Goal: Download file/media

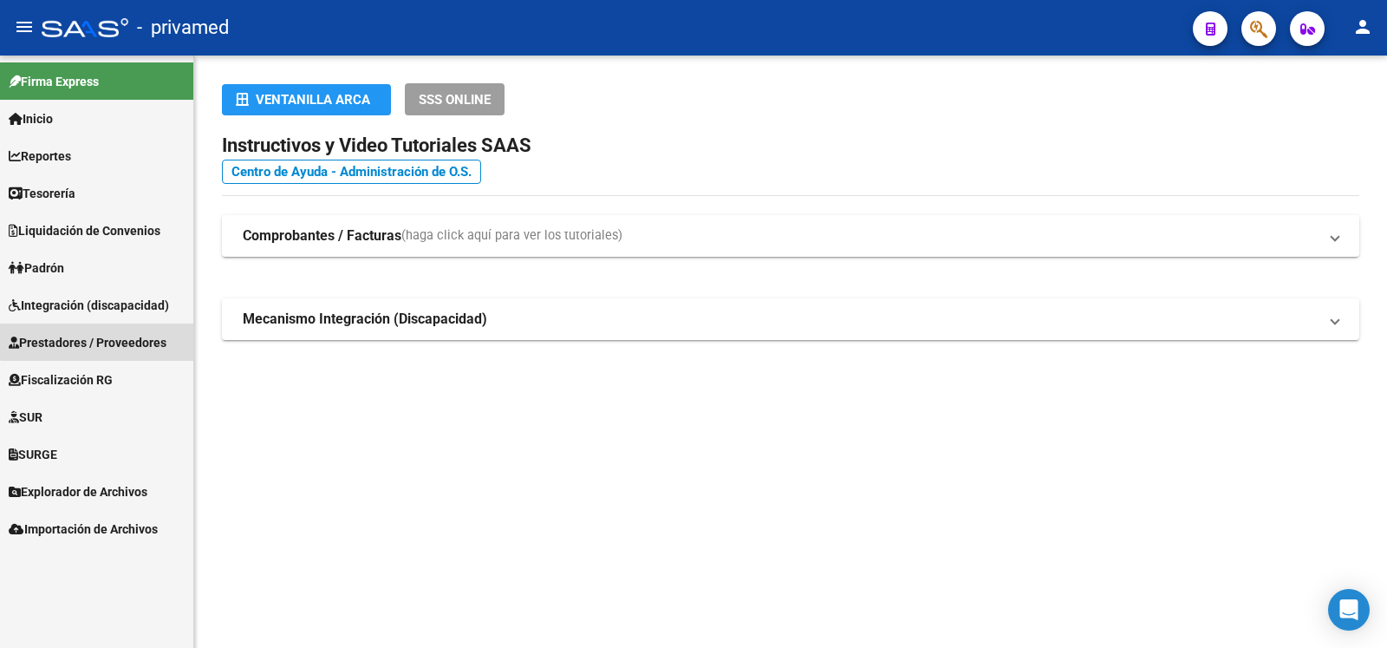
click at [103, 336] on span "Prestadores / Proveedores" at bounding box center [88, 342] width 158 height 19
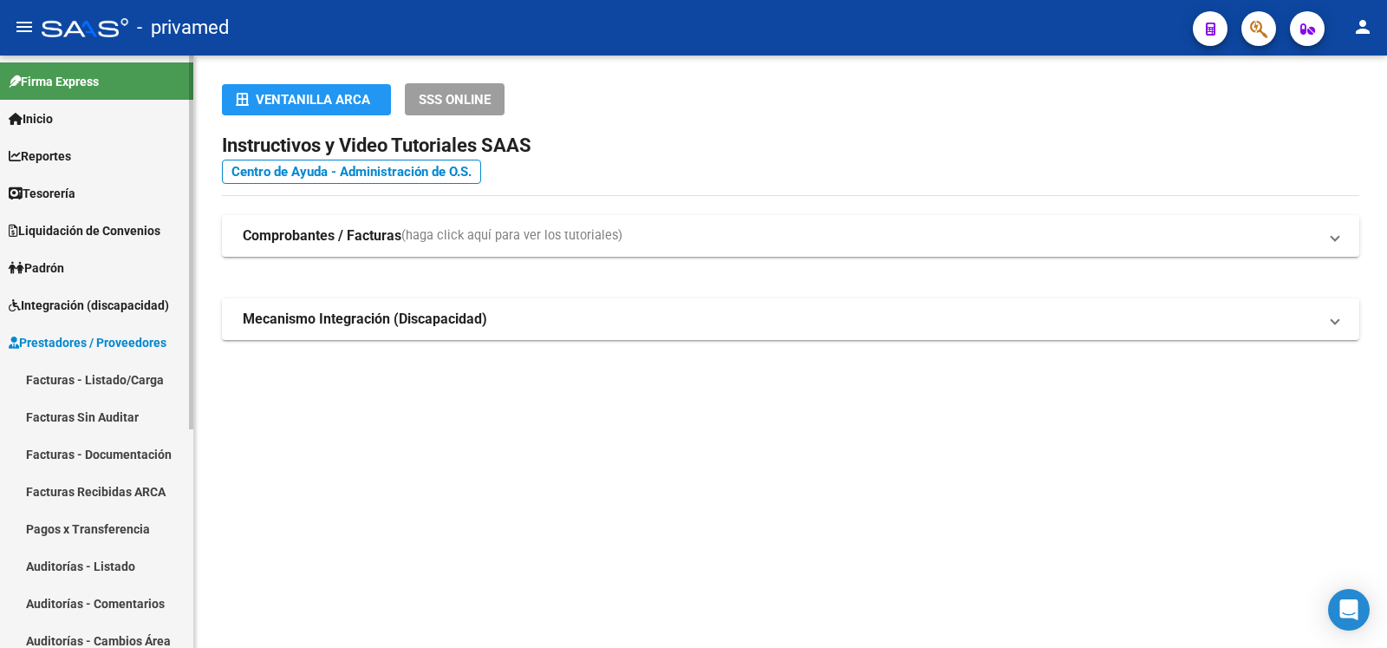
click at [114, 375] on link "Facturas - Listado/Carga" at bounding box center [96, 379] width 193 height 37
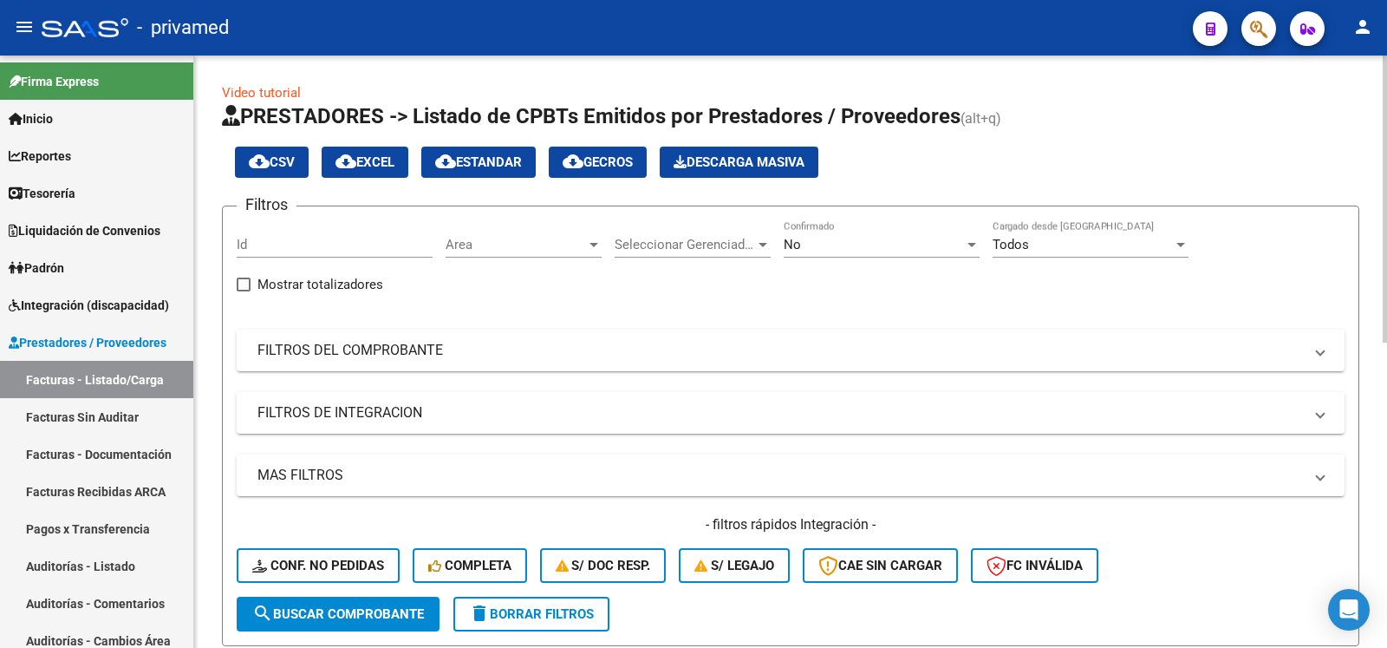
click at [1173, 242] on div at bounding box center [1181, 245] width 16 height 14
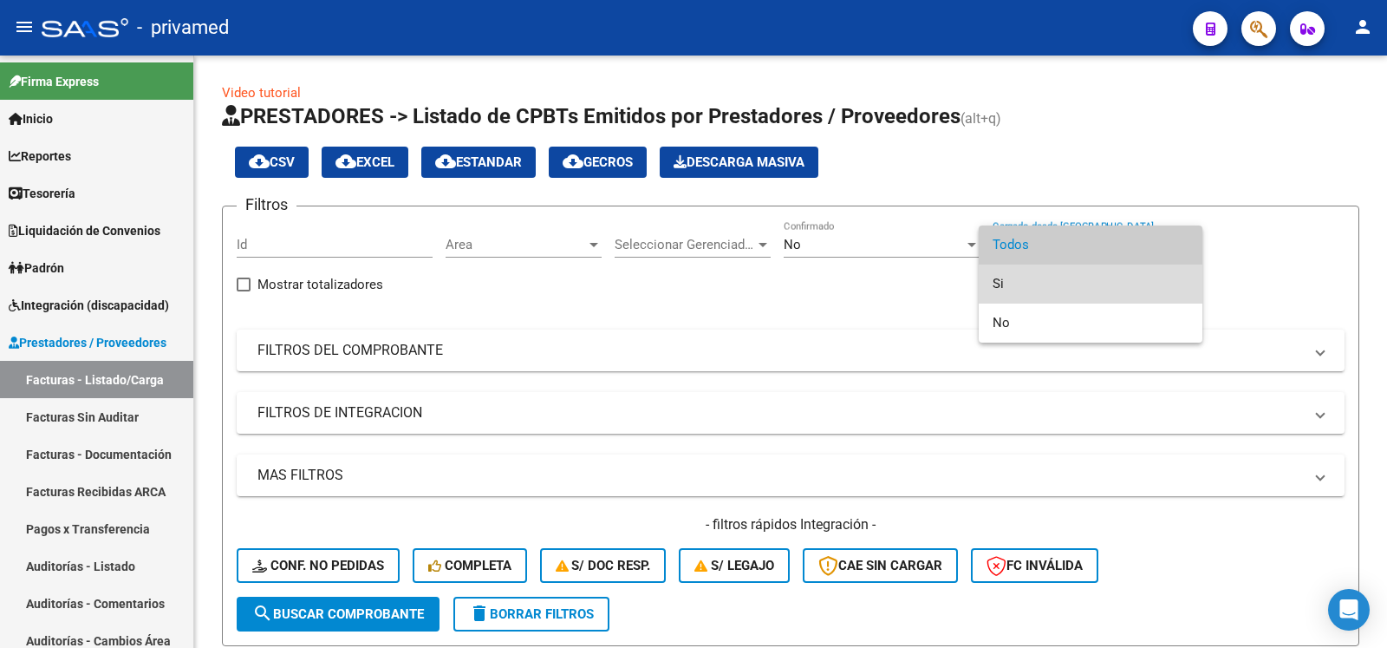
click at [1039, 282] on span "Si" at bounding box center [1091, 283] width 196 height 39
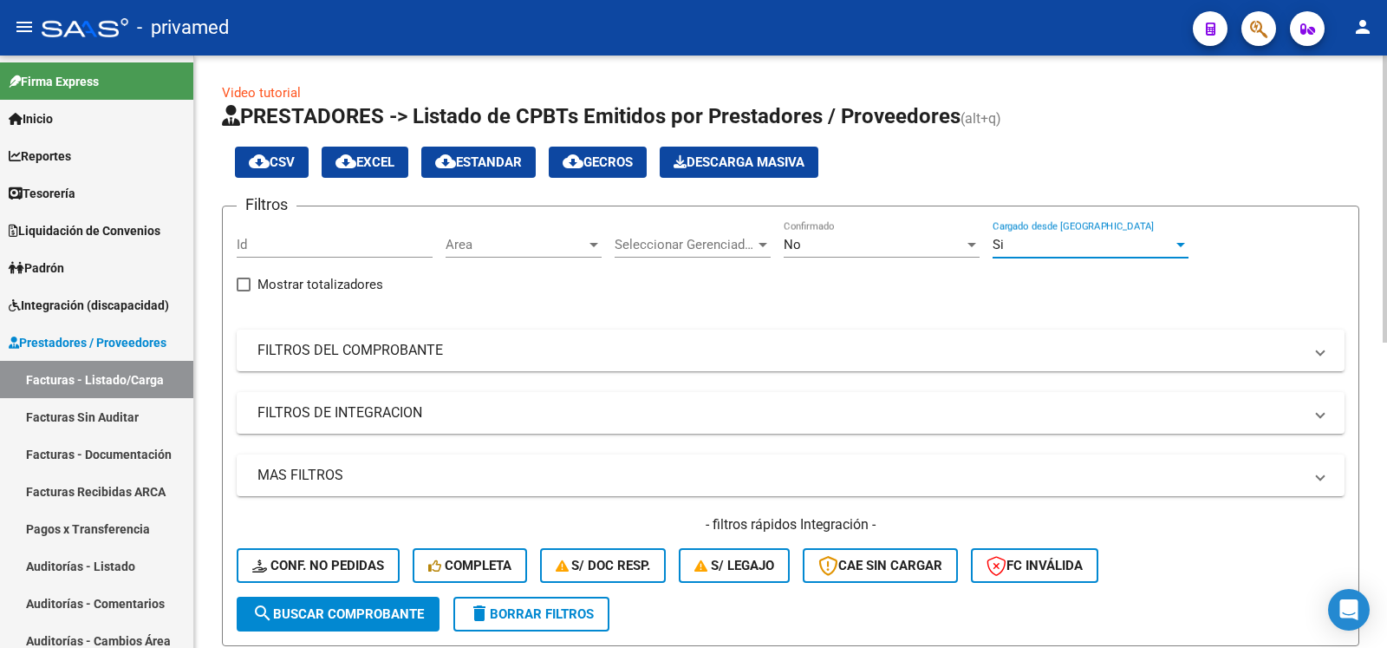
click at [969, 239] on div at bounding box center [972, 245] width 16 height 14
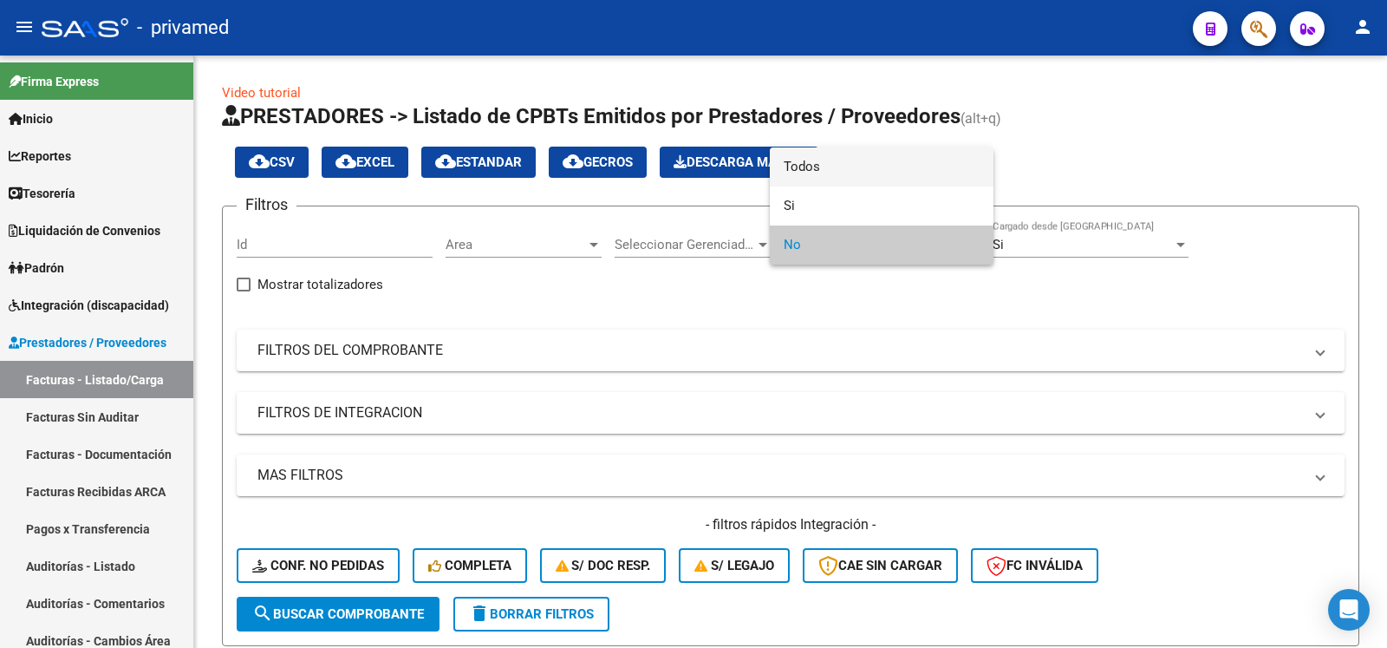
click at [820, 158] on span "Todos" at bounding box center [882, 166] width 196 height 39
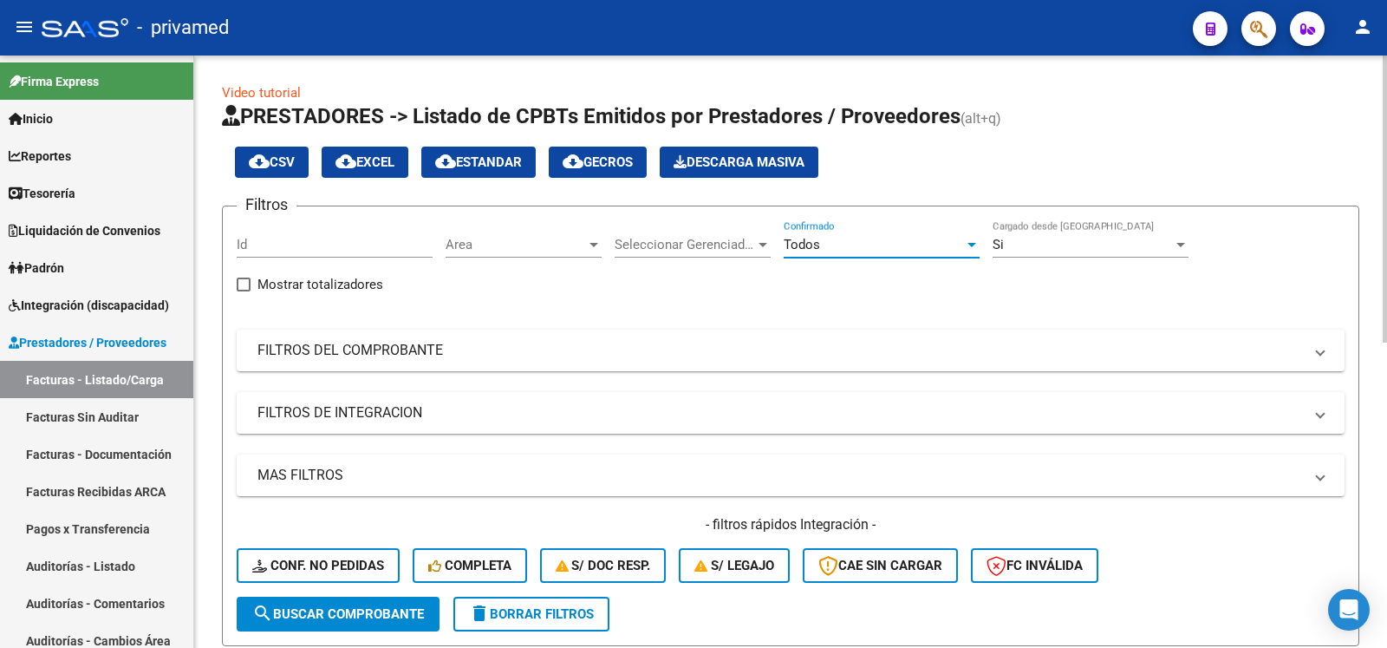
click at [1186, 245] on div at bounding box center [1181, 245] width 16 height 14
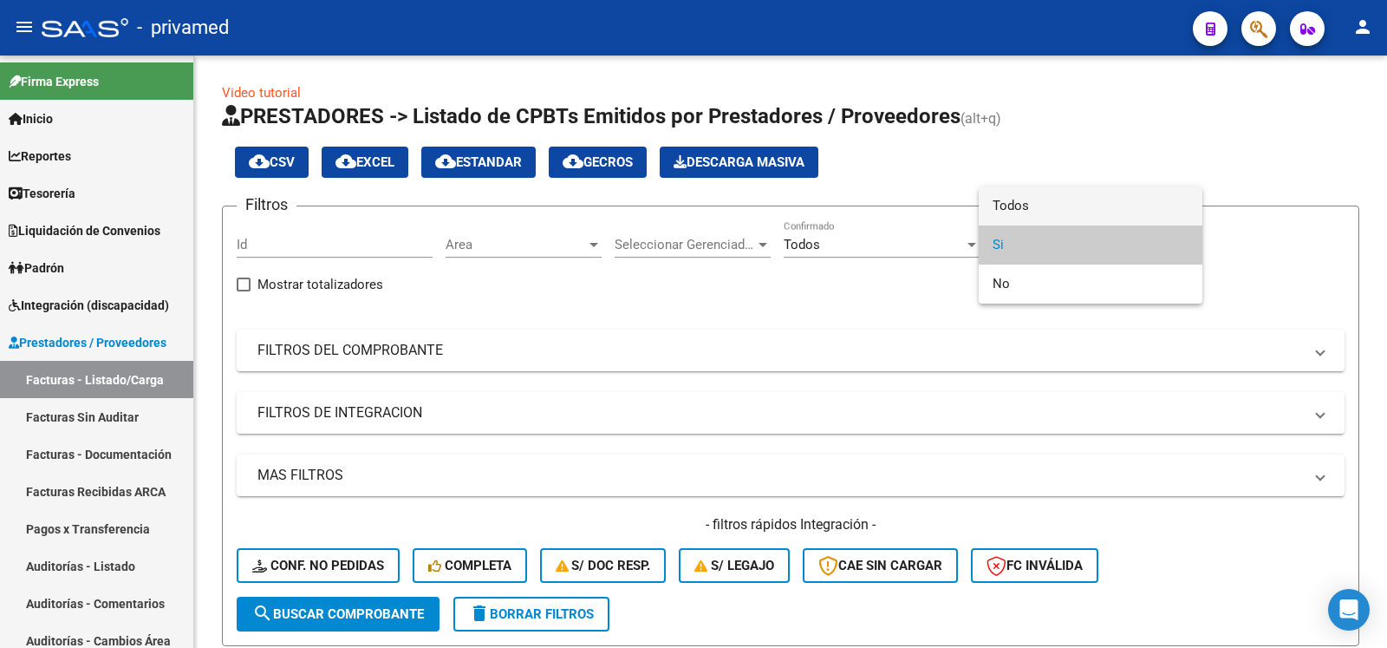
click at [1047, 206] on span "Todos" at bounding box center [1091, 205] width 196 height 39
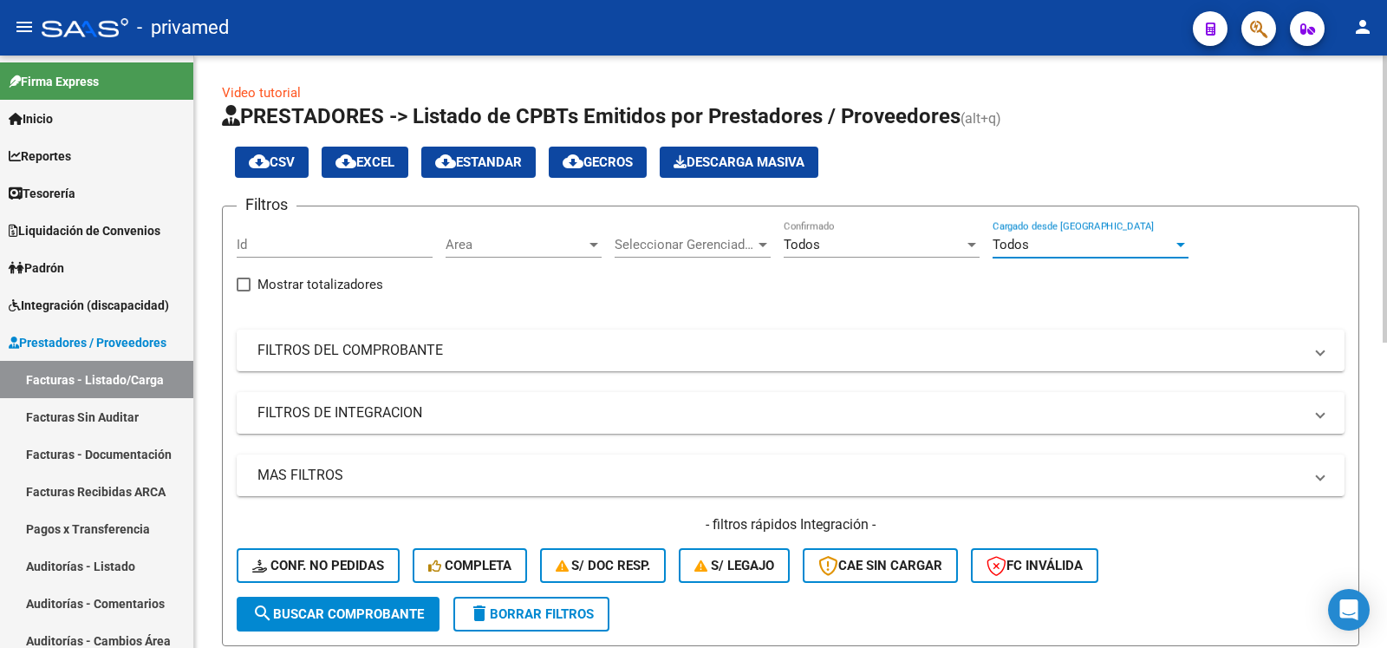
click at [284, 242] on input "Id" at bounding box center [335, 245] width 196 height 16
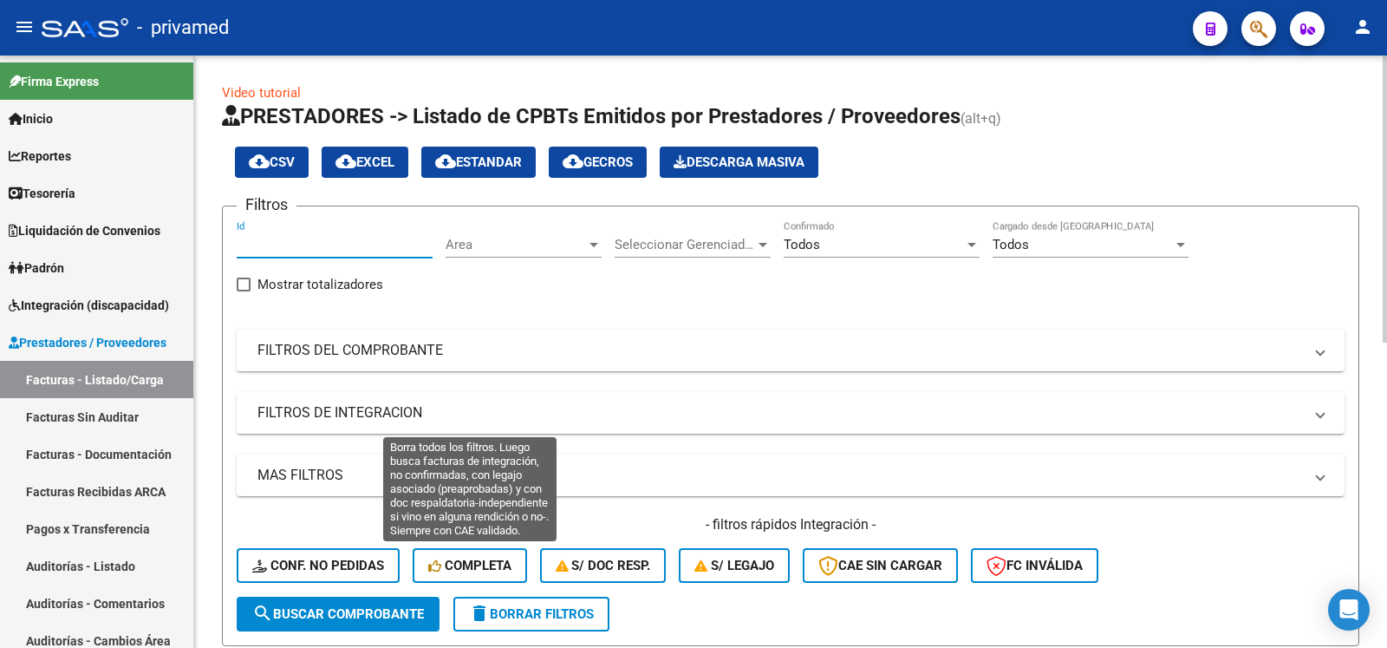
click at [371, 611] on span "search Buscar Comprobante" at bounding box center [338, 614] width 172 height 16
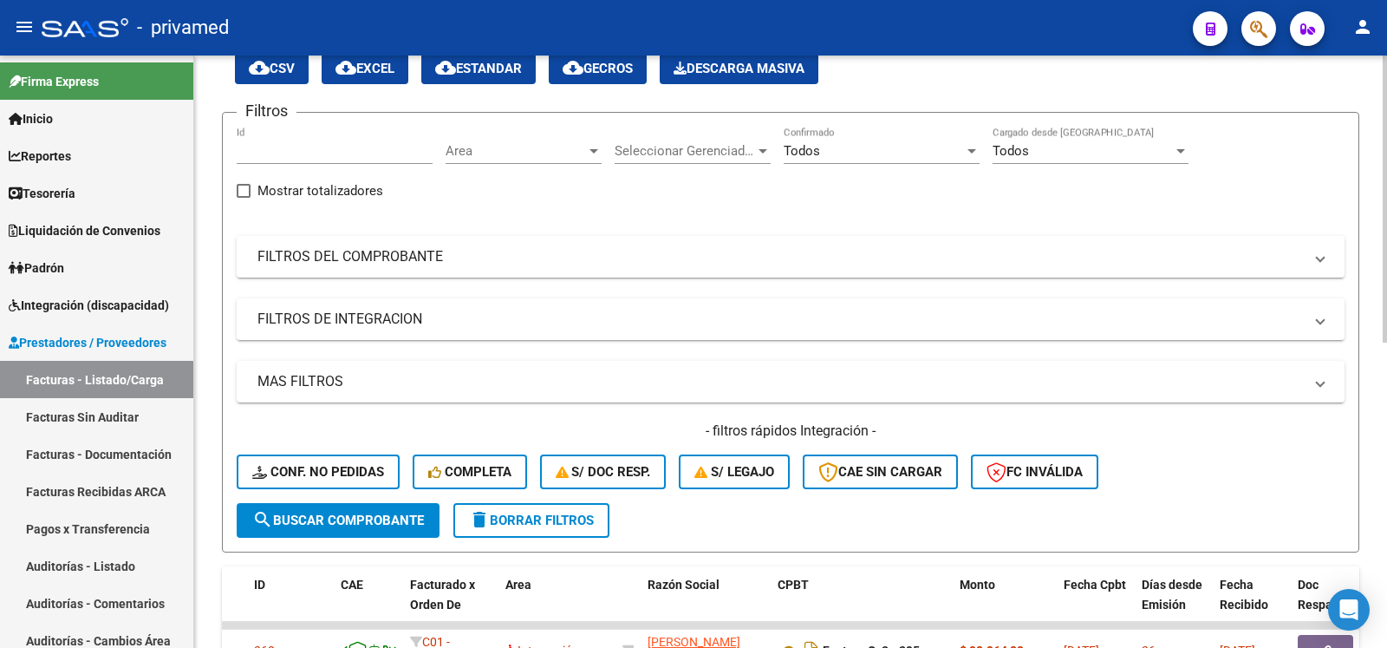
scroll to position [187, 0]
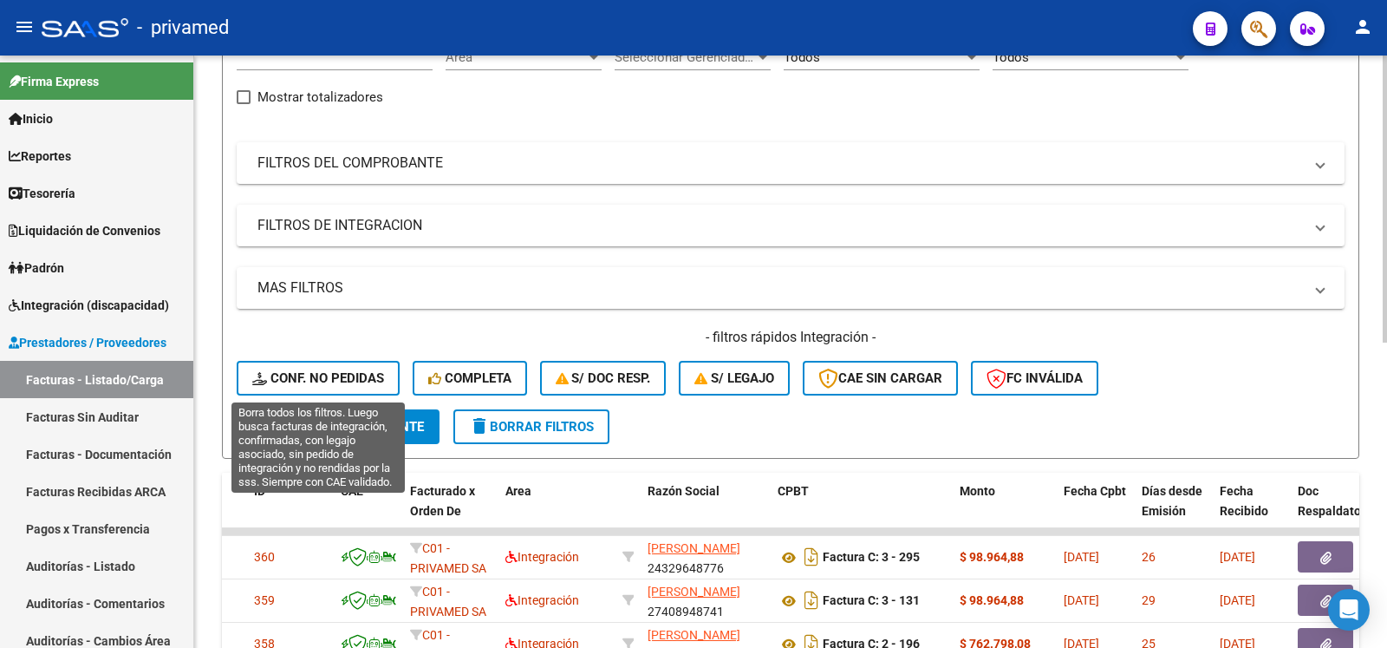
click at [339, 414] on button "search Buscar Comprobante" at bounding box center [338, 426] width 203 height 35
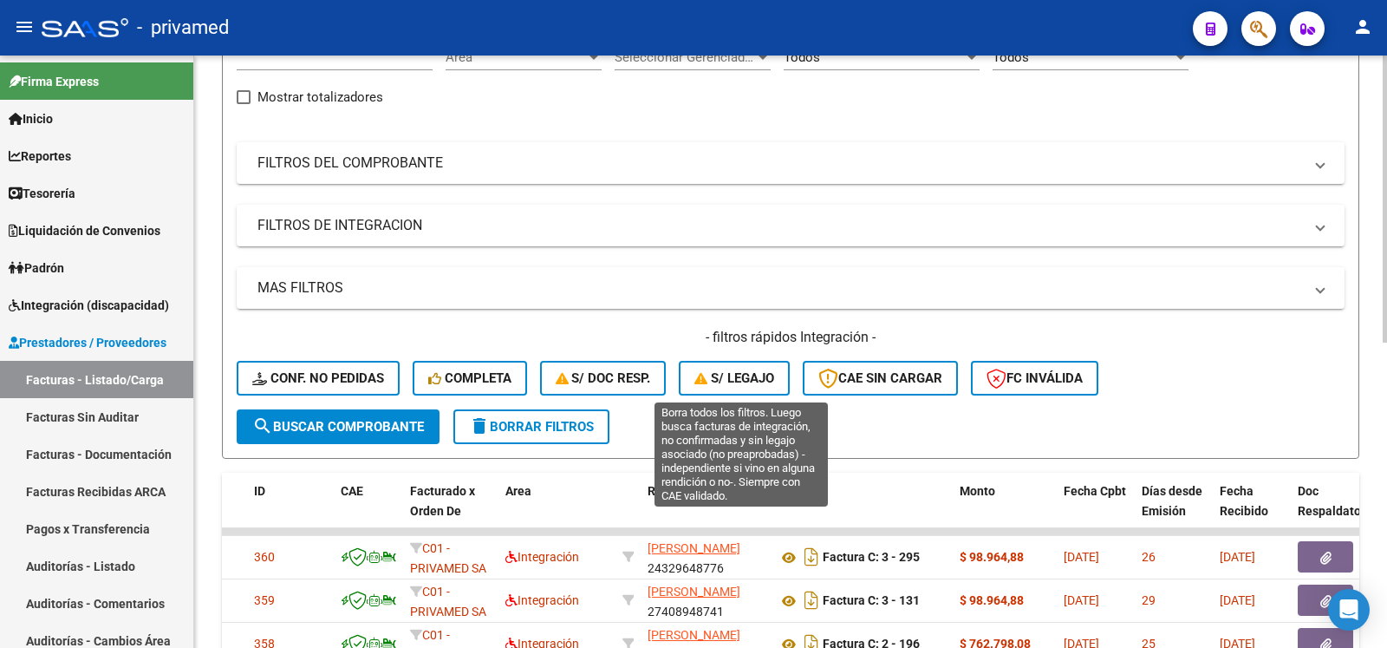
scroll to position [281, 0]
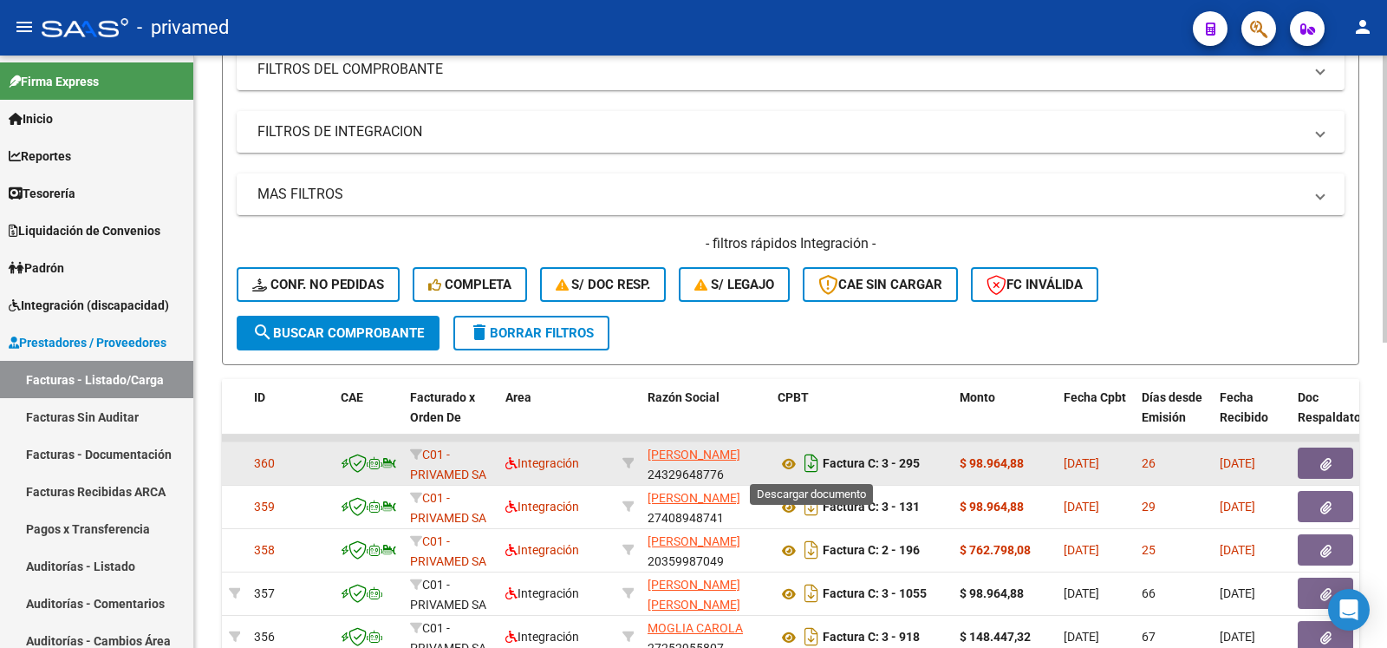
click at [810, 465] on icon "Descargar documento" at bounding box center [811, 463] width 23 height 28
click at [1360, 29] on mat-icon "person" at bounding box center [1363, 26] width 21 height 21
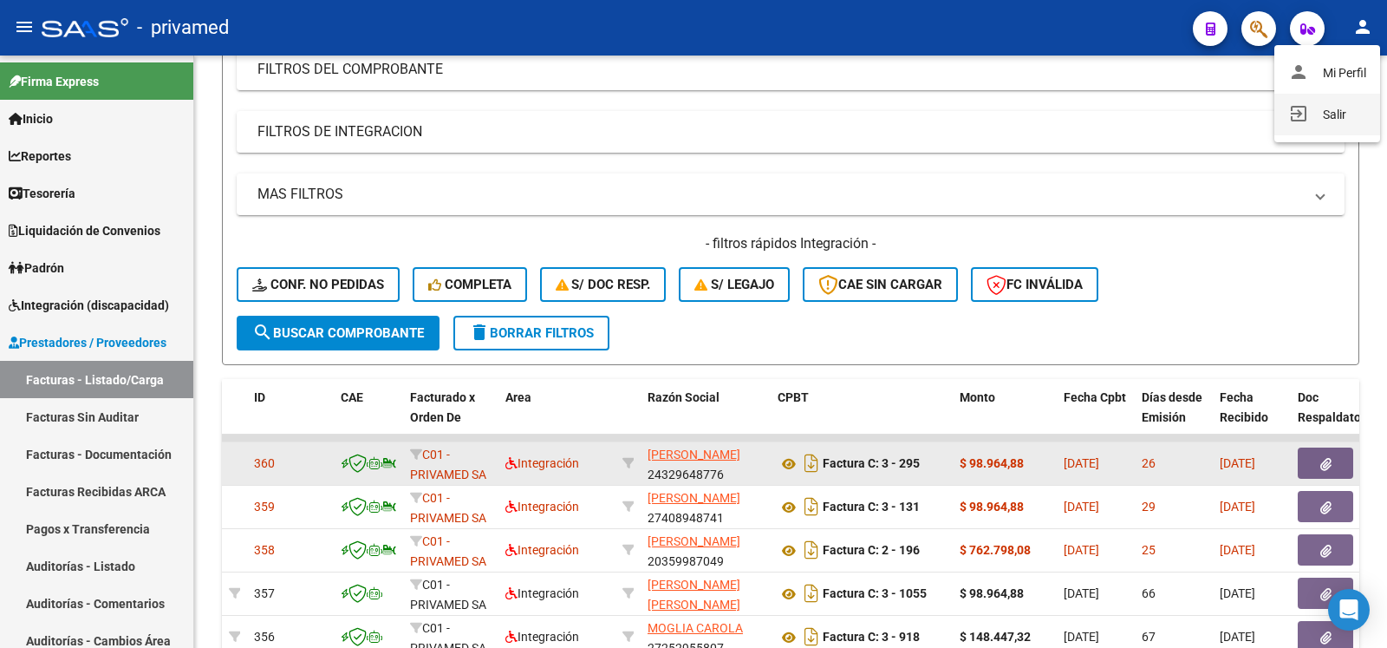
click at [1324, 117] on button "exit_to_app Salir" at bounding box center [1328, 115] width 106 height 42
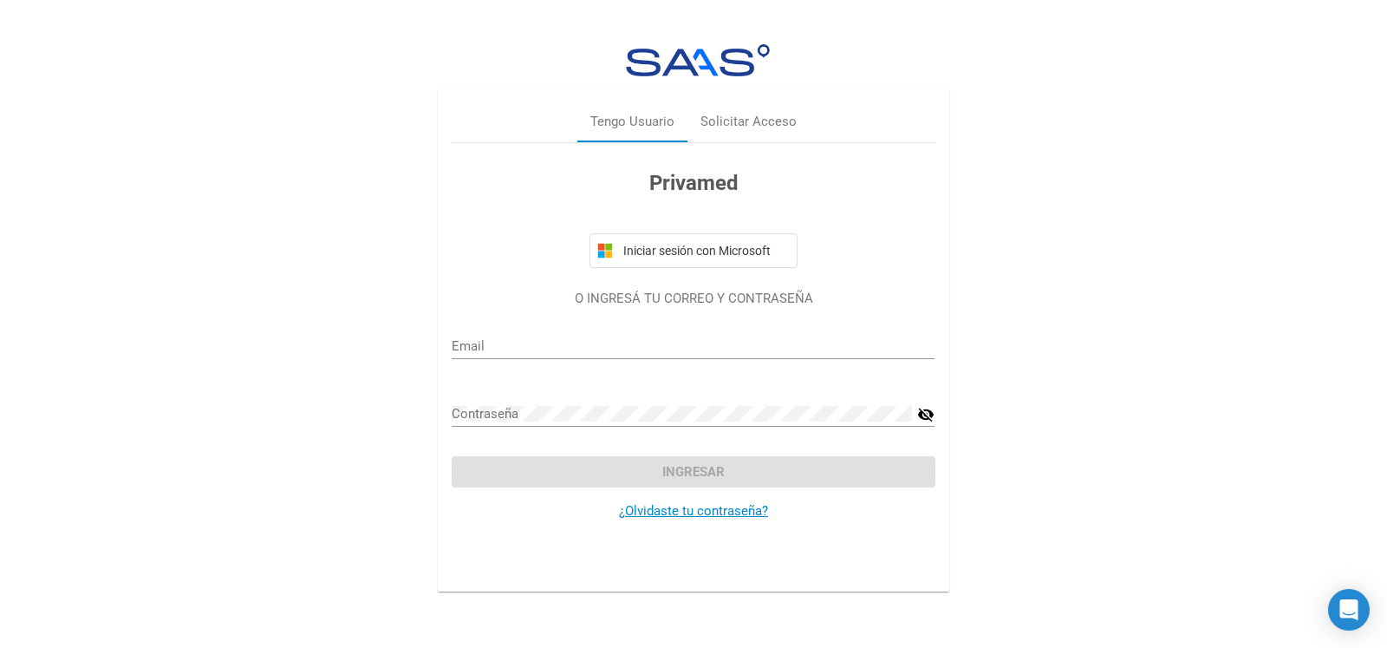
type input "[PERSON_NAME][EMAIL_ADDRESS][DOMAIN_NAME]"
